Goal: Information Seeking & Learning: Learn about a topic

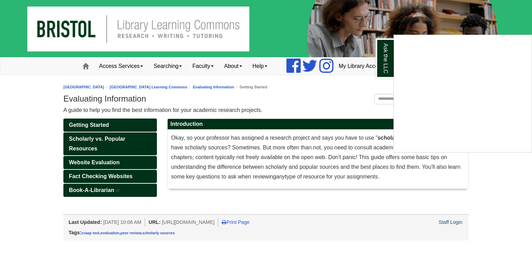
click at [330, 104] on div "Ask the LLC" at bounding box center [266, 126] width 532 height 253
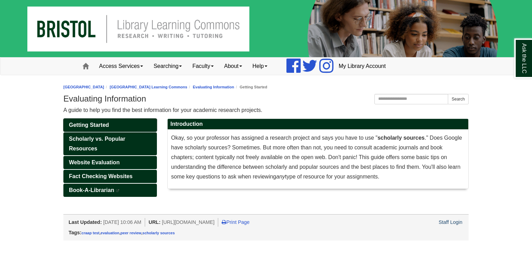
click at [139, 124] on link "Getting Started" at bounding box center [109, 124] width 93 height 13
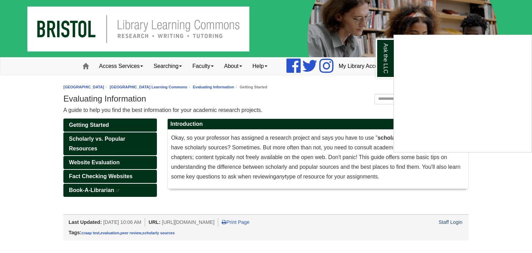
click at [86, 139] on div "Ask the LLC" at bounding box center [266, 126] width 532 height 253
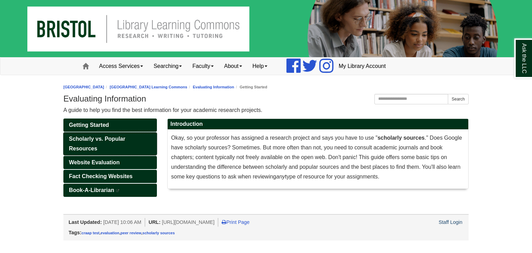
click at [86, 139] on span "Scholarly vs. Popular Resources" at bounding box center [97, 144] width 56 height 16
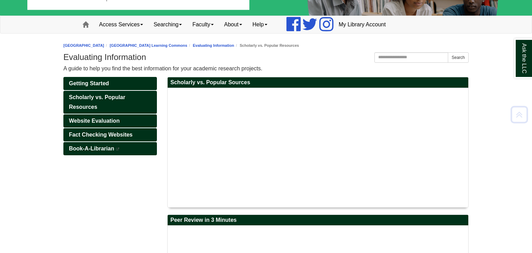
scroll to position [42, 0]
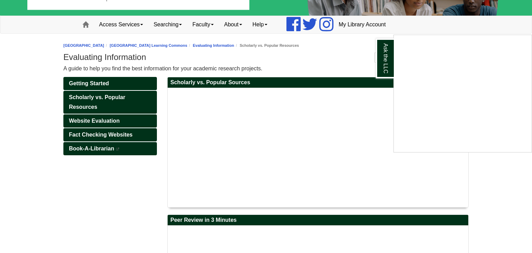
click at [269, 153] on div "Ask the LLC" at bounding box center [266, 126] width 532 height 253
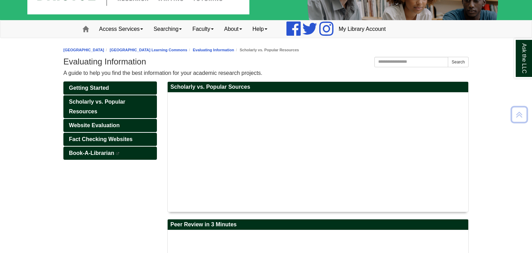
scroll to position [35, 0]
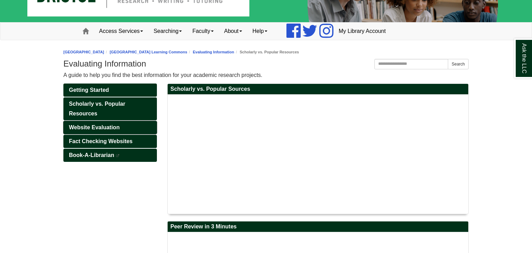
click at [122, 122] on link "Website Evaluation" at bounding box center [109, 127] width 93 height 13
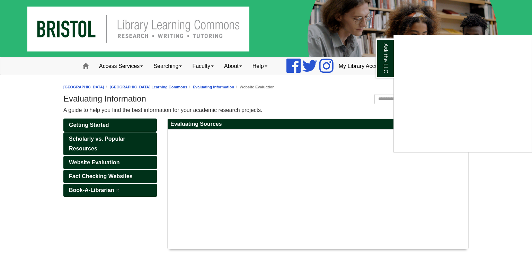
scroll to position [29, 0]
